Goal: Find specific page/section

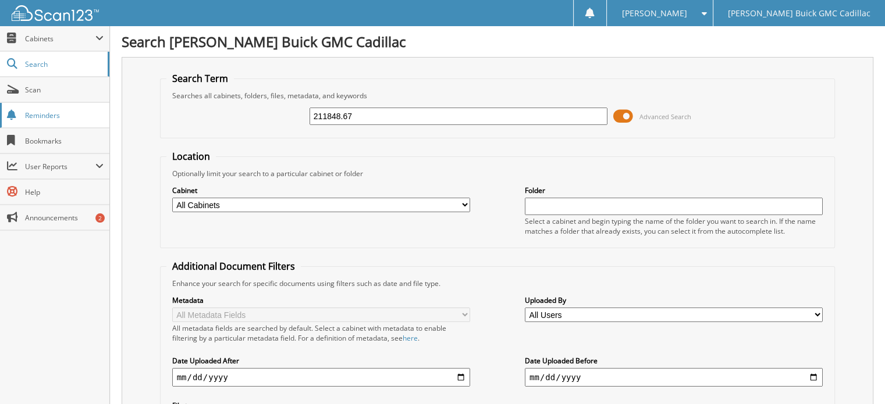
type input "211848.67"
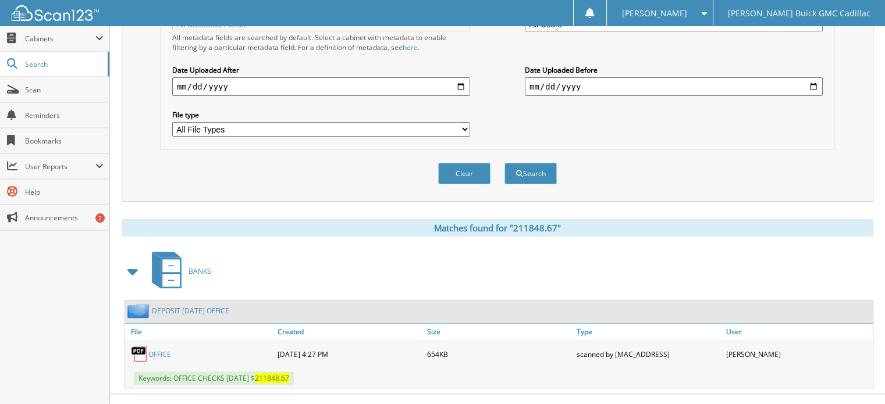
scroll to position [297, 0]
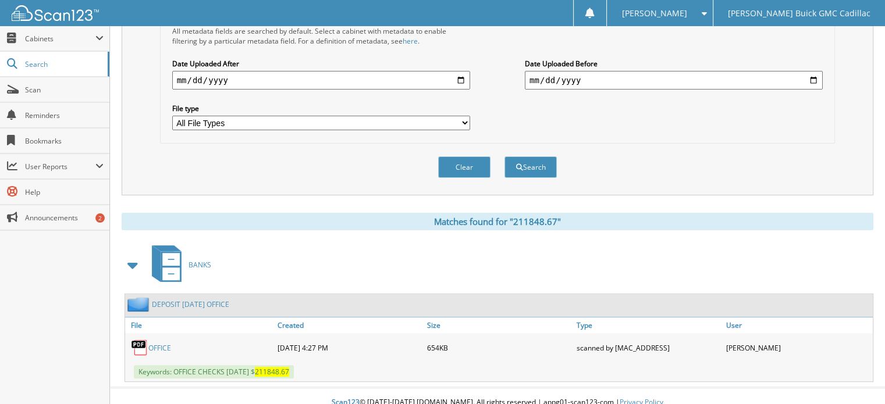
click at [163, 343] on link "OFFICE" at bounding box center [159, 348] width 23 height 10
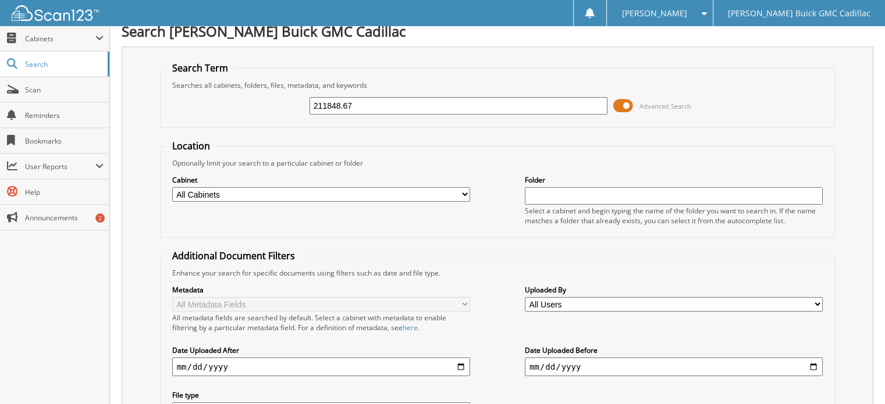
scroll to position [0, 0]
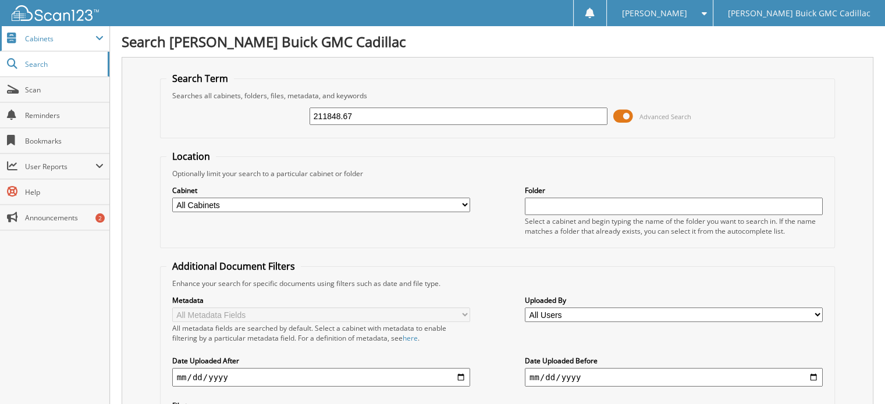
click at [39, 34] on span "Cabinets" at bounding box center [60, 39] width 70 height 10
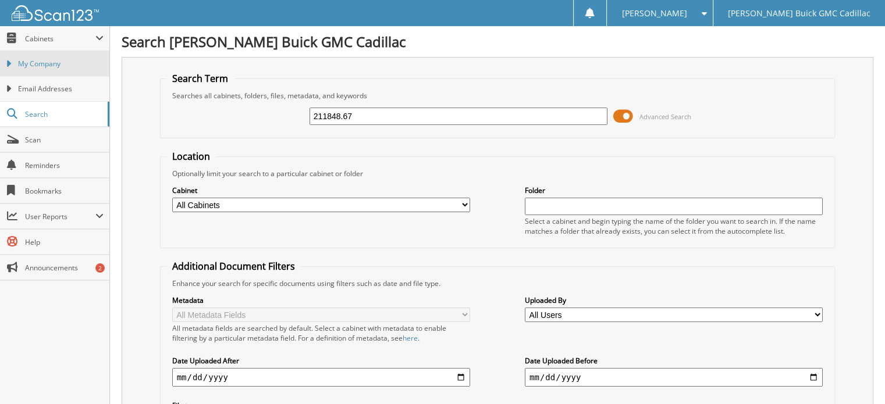
click at [35, 62] on span "My Company" at bounding box center [61, 64] width 86 height 10
